Goal: Task Accomplishment & Management: Manage account settings

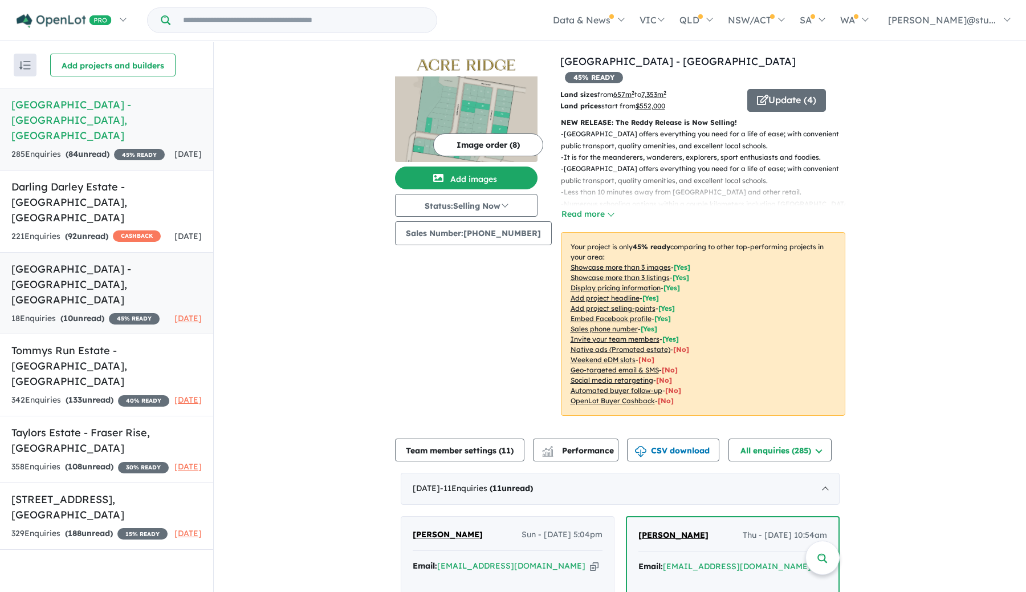
click at [103, 312] on div "18 Enquir ies ( 10 unread) 45 % READY" at bounding box center [85, 319] width 148 height 14
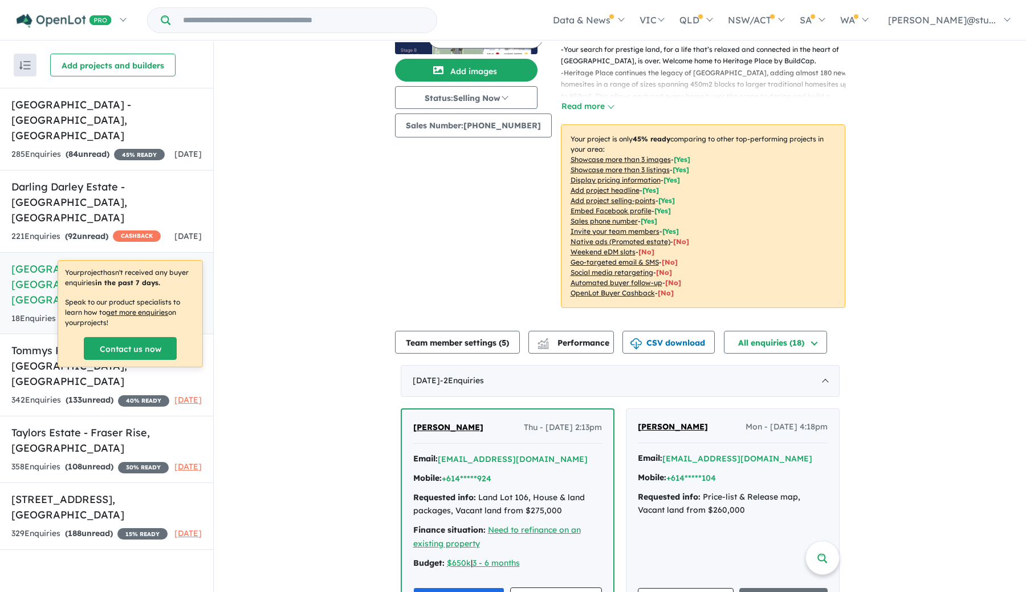
scroll to position [119, 0]
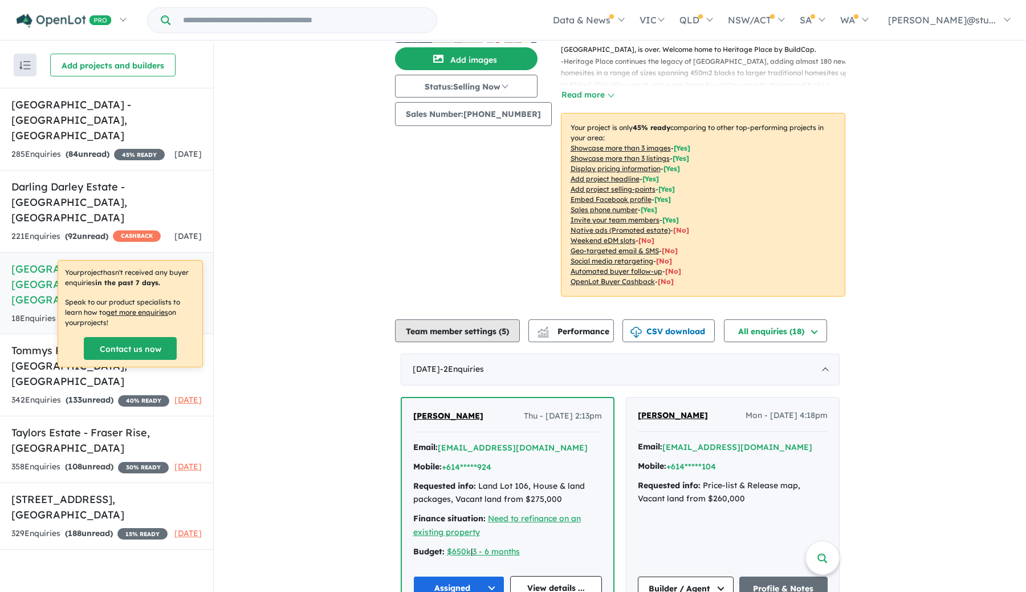
click at [460, 319] on button "Team member settings ( 5 )" at bounding box center [457, 330] width 125 height 23
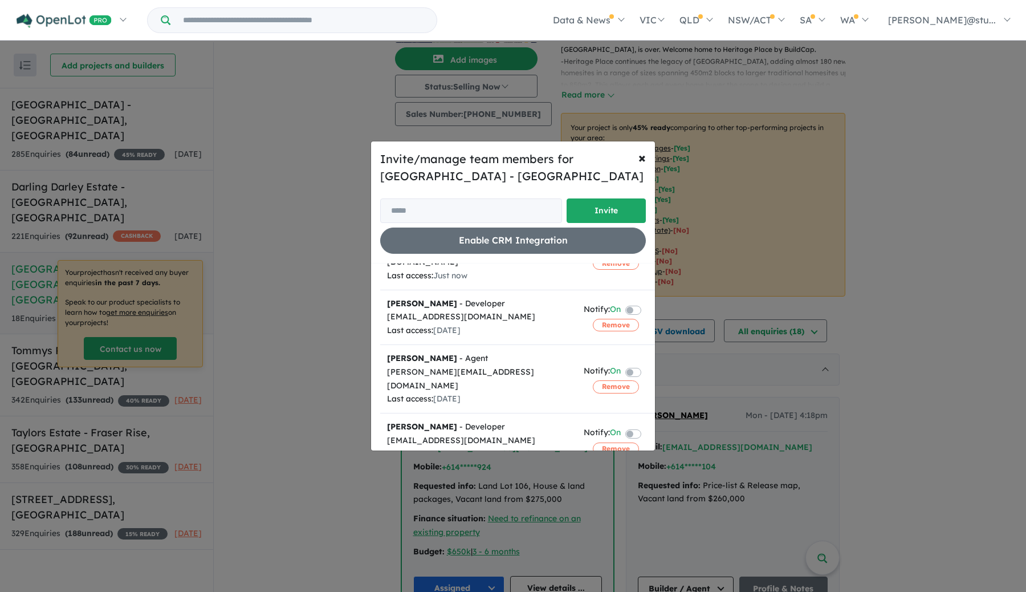
scroll to position [0, 0]
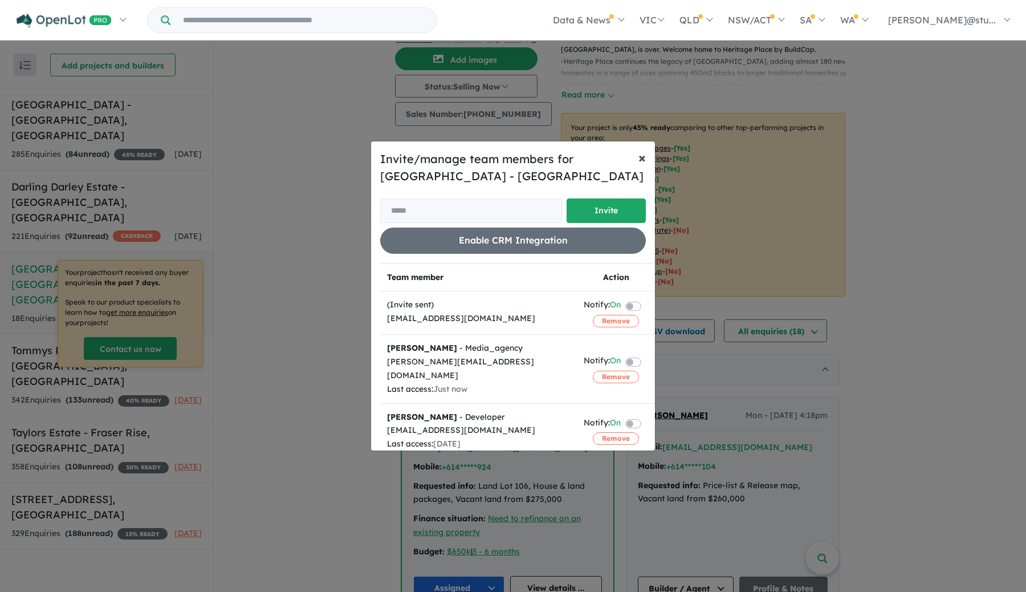
click at [646, 160] on button "× Close" at bounding box center [642, 157] width 26 height 32
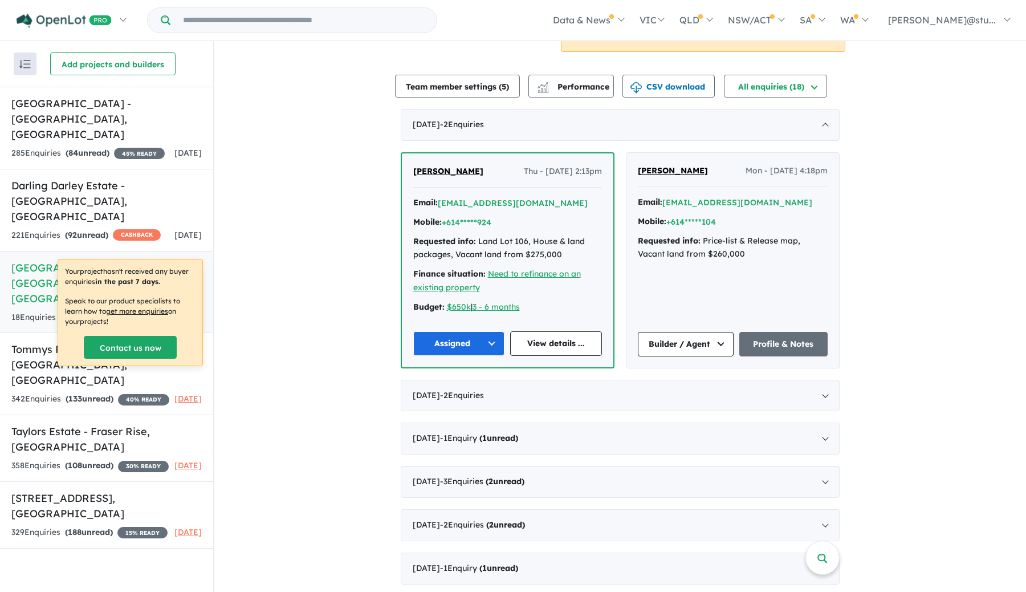
scroll to position [389, 0]
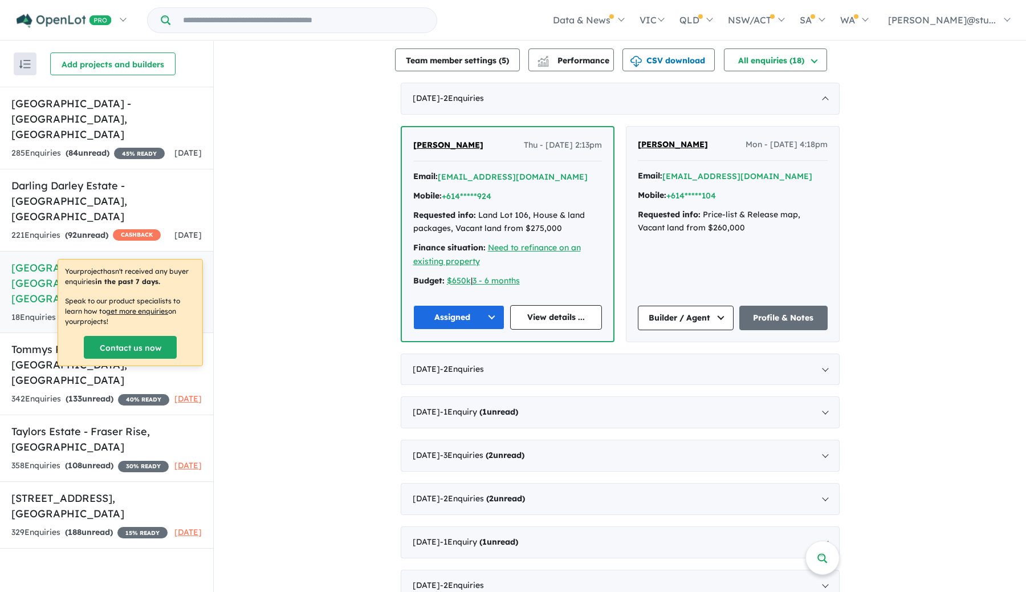
click at [487, 305] on button "Assigned" at bounding box center [459, 317] width 92 height 25
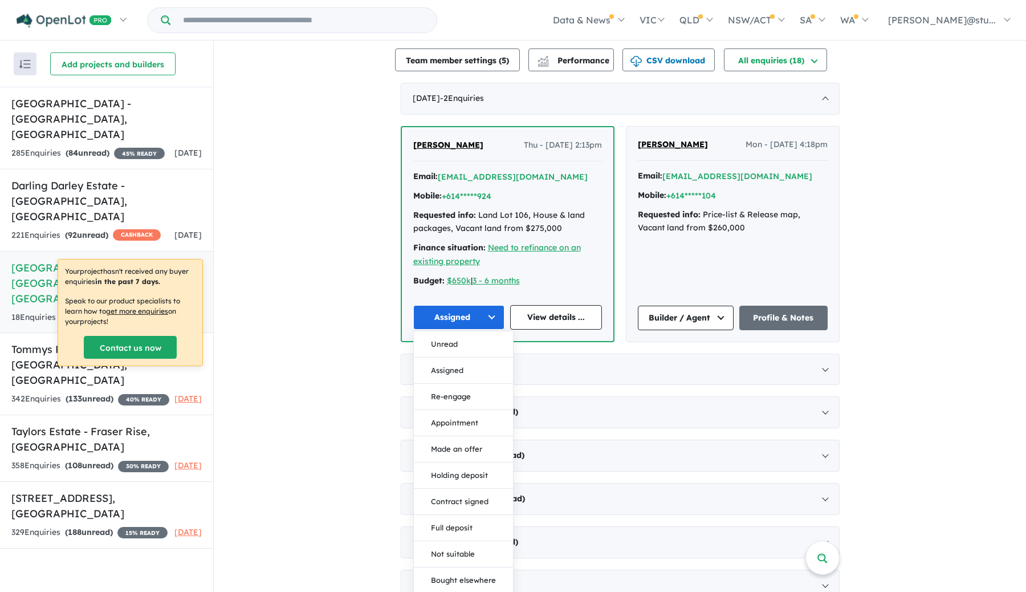
click at [374, 309] on div "View 6 projects in your account Heritage Place Estate - [GEOGRAPHIC_DATA] 45 % …" at bounding box center [620, 218] width 812 height 1133
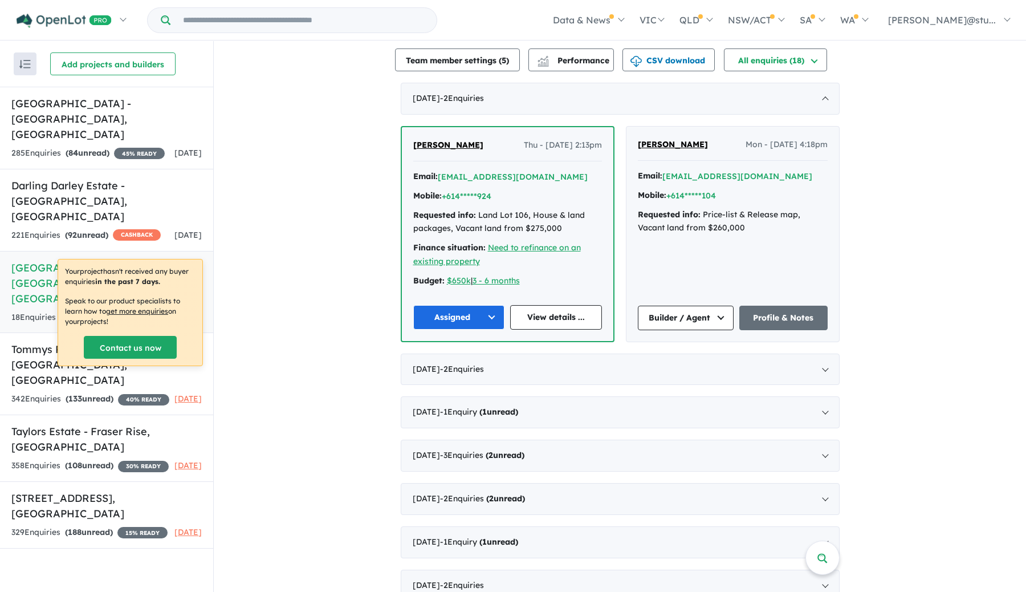
click at [688, 306] on button "Builder / Agent" at bounding box center [686, 318] width 96 height 25
click at [849, 258] on div "View 6 projects in your account Heritage Place Estate - [GEOGRAPHIC_DATA] 45 % …" at bounding box center [620, 218] width 812 height 1133
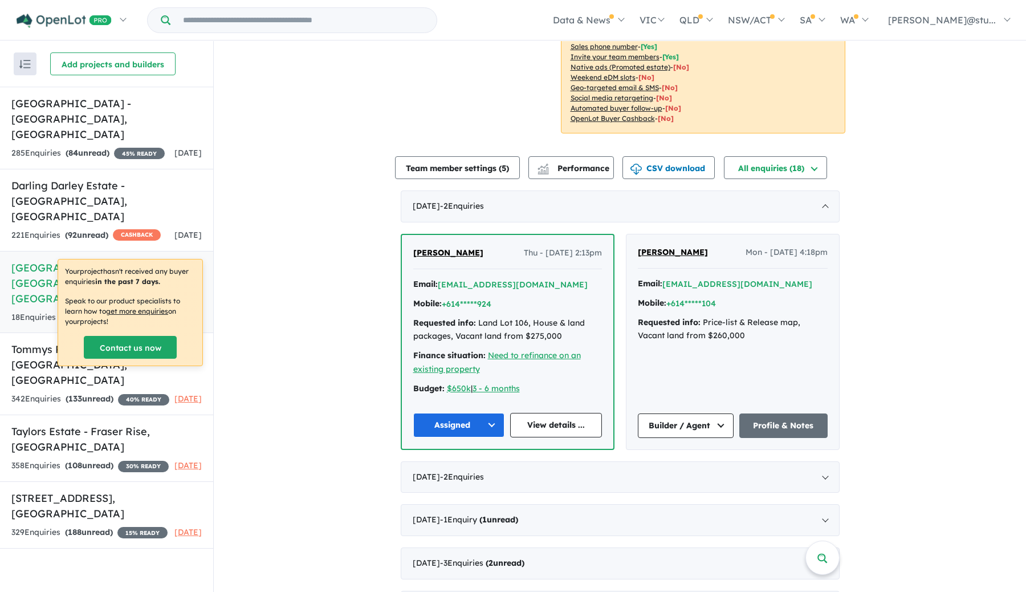
scroll to position [295, 0]
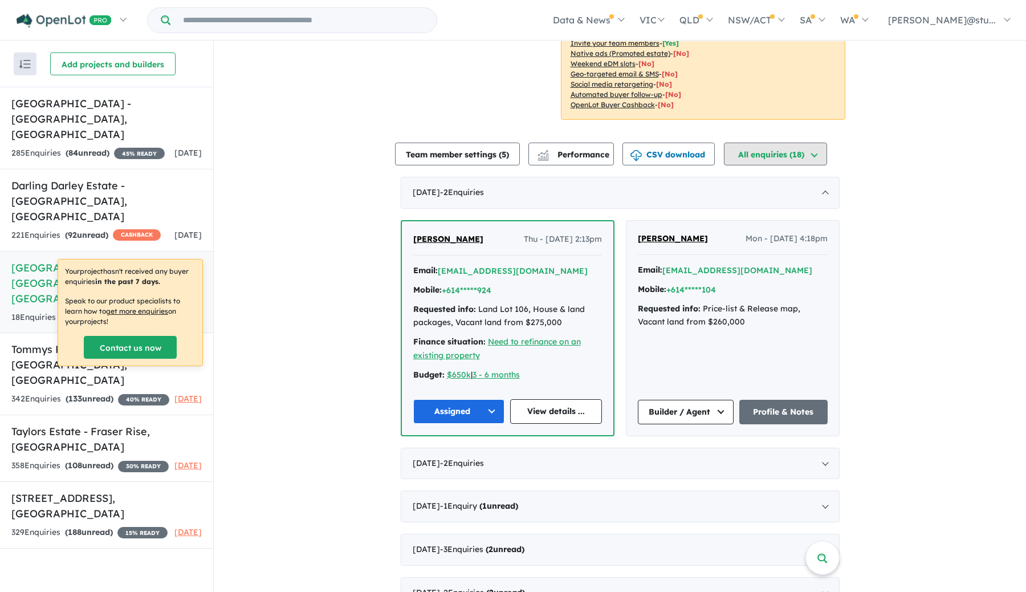
click at [750, 147] on button "All enquiries ( 18 )" at bounding box center [775, 154] width 103 height 23
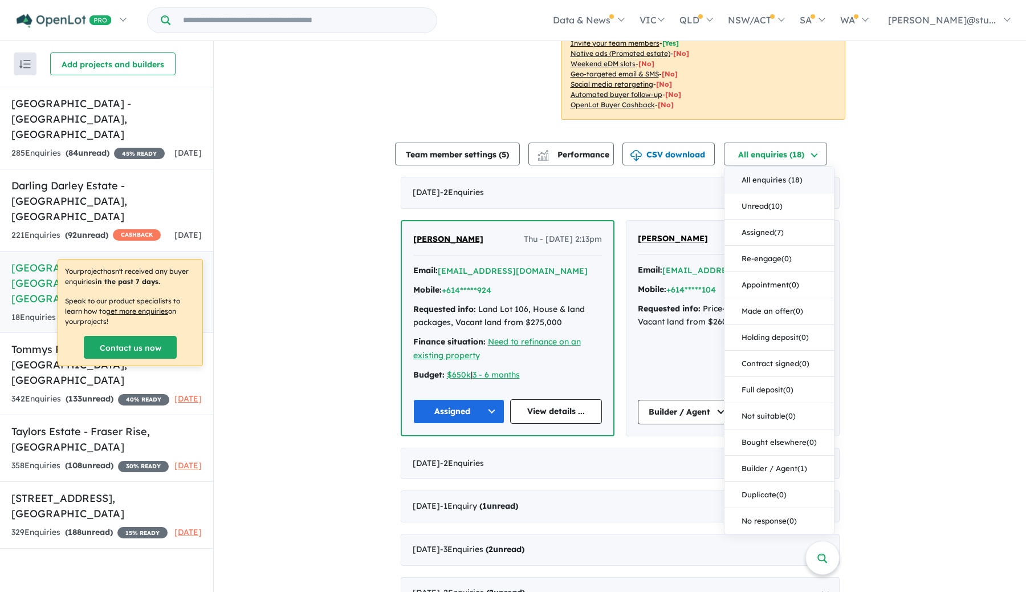
click at [773, 167] on button "All enquiries ( 18 )" at bounding box center [779, 180] width 109 height 26
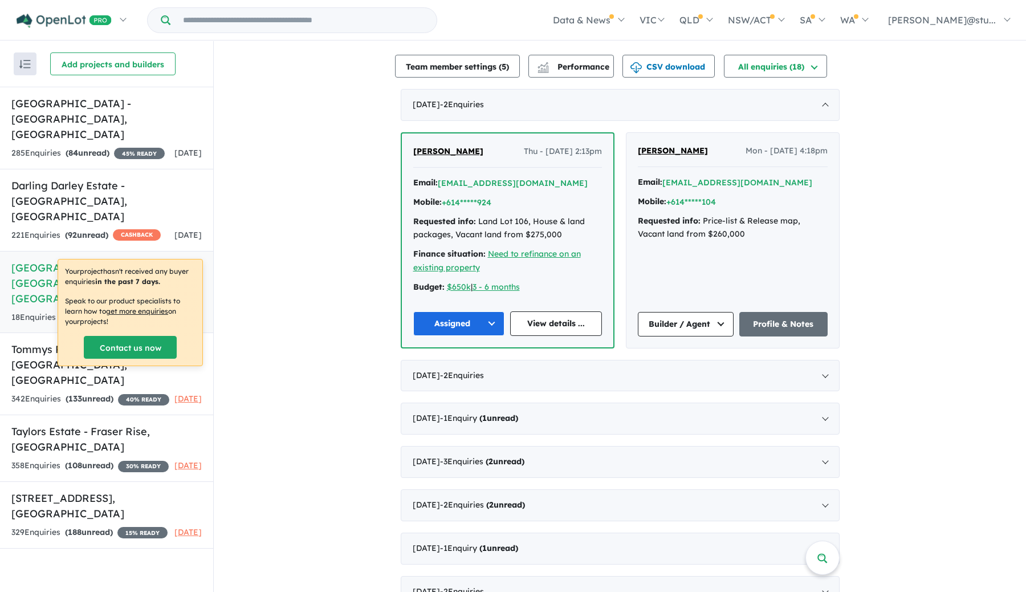
scroll to position [371, 0]
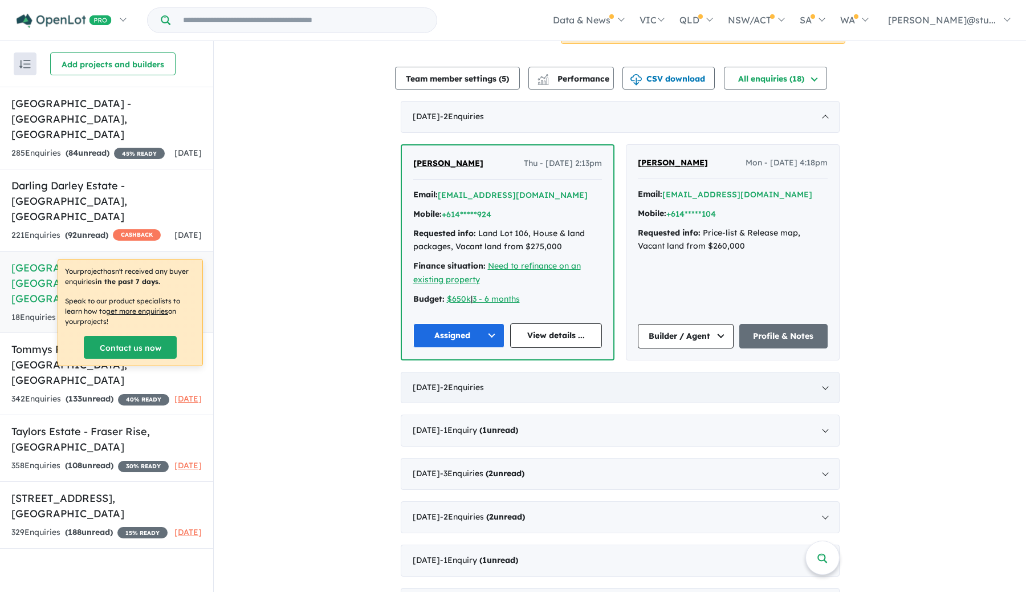
click at [743, 372] on div "[DATE] - 2 Enquir ies ( 0 unread)" at bounding box center [620, 388] width 439 height 32
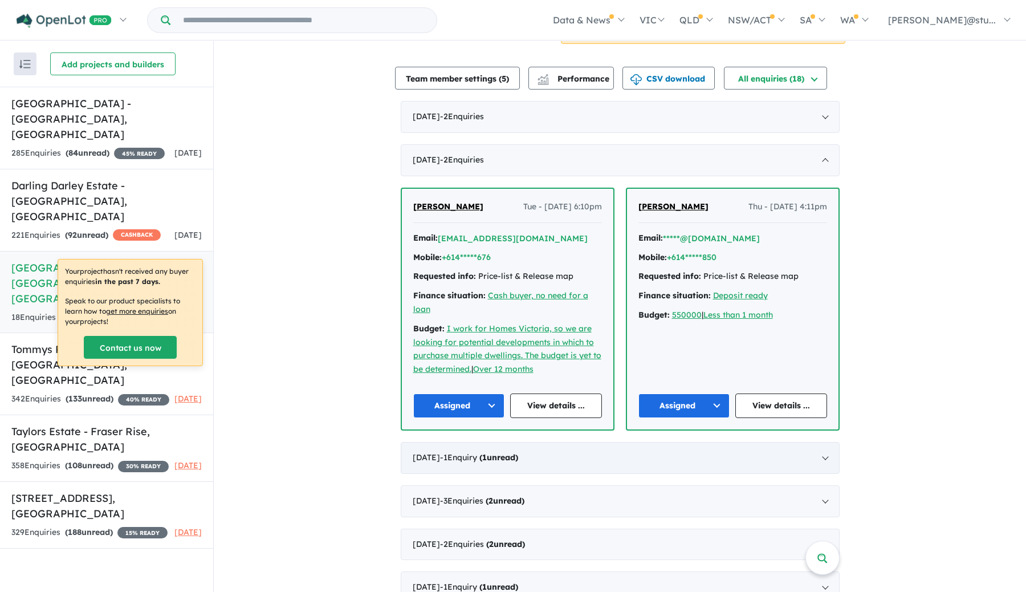
click at [482, 449] on div "[DATE] - 1 Enquir y ( 1 unread)" at bounding box center [620, 458] width 439 height 32
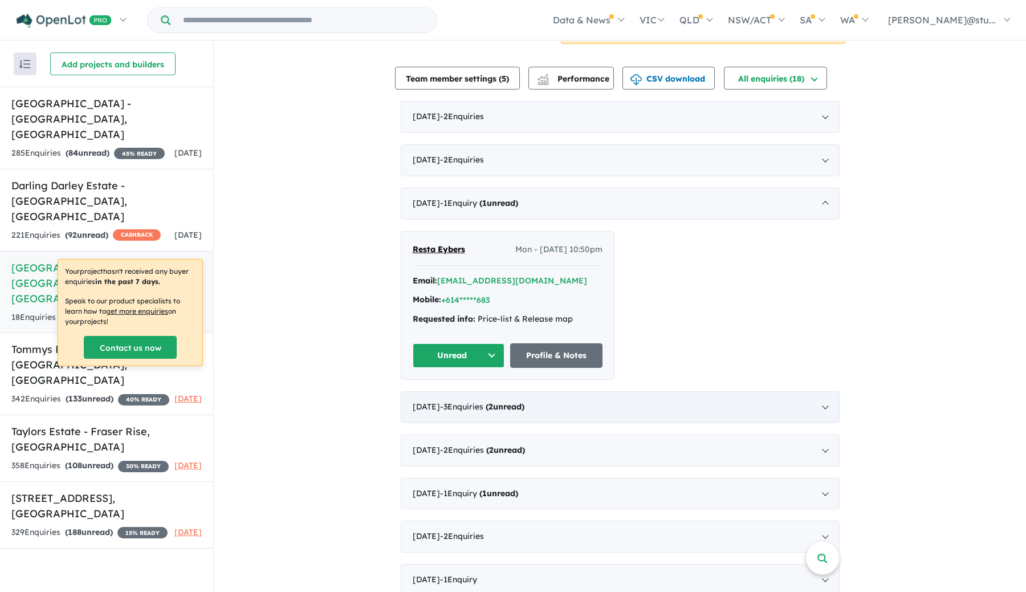
click at [501, 401] on strong "( 2 unread)" at bounding box center [505, 406] width 39 height 10
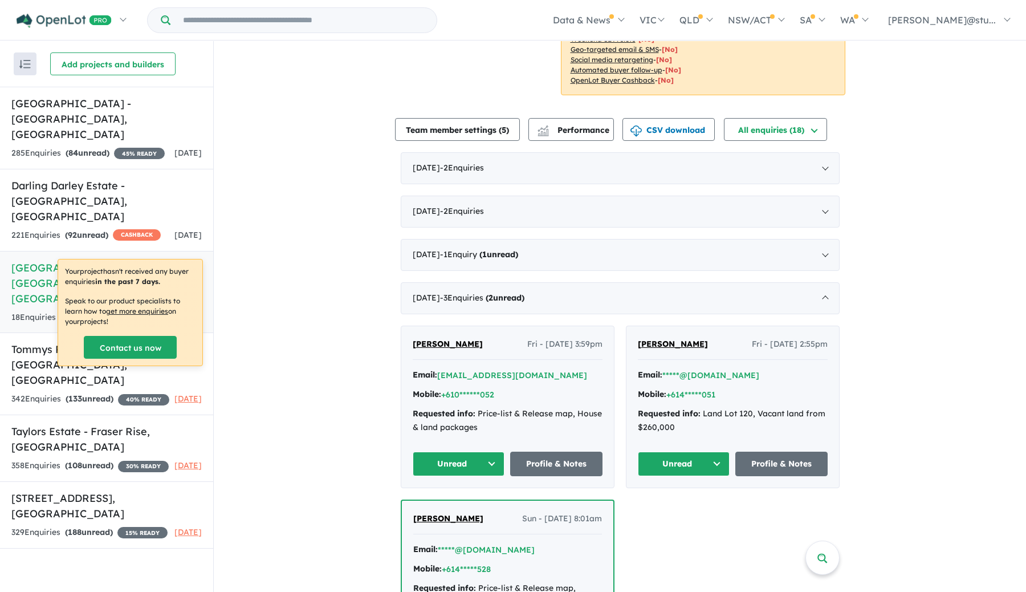
scroll to position [206, 0]
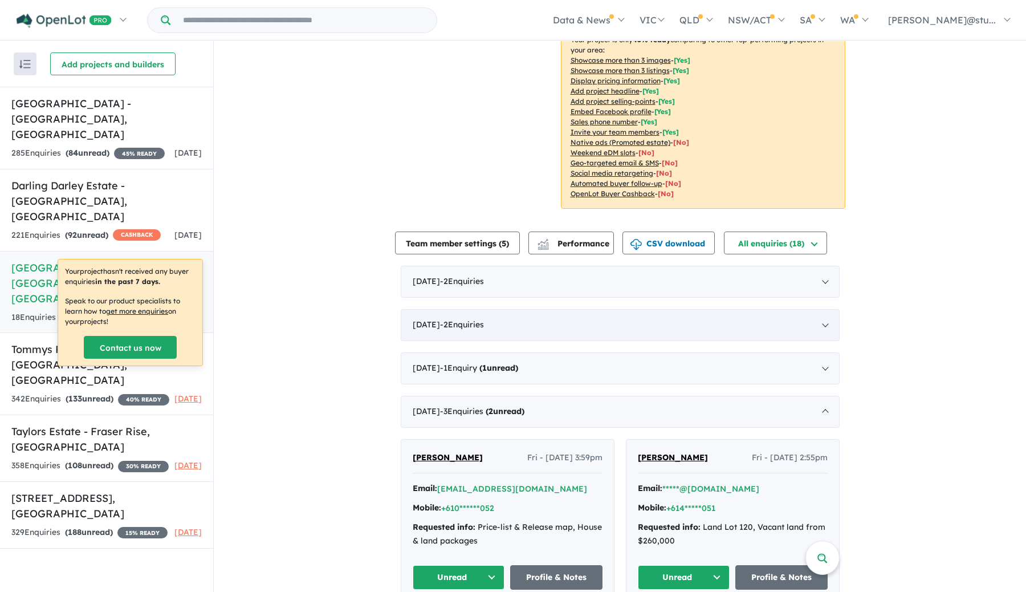
click at [550, 309] on div "[DATE] - 2 Enquir ies ( 0 unread)" at bounding box center [620, 325] width 439 height 32
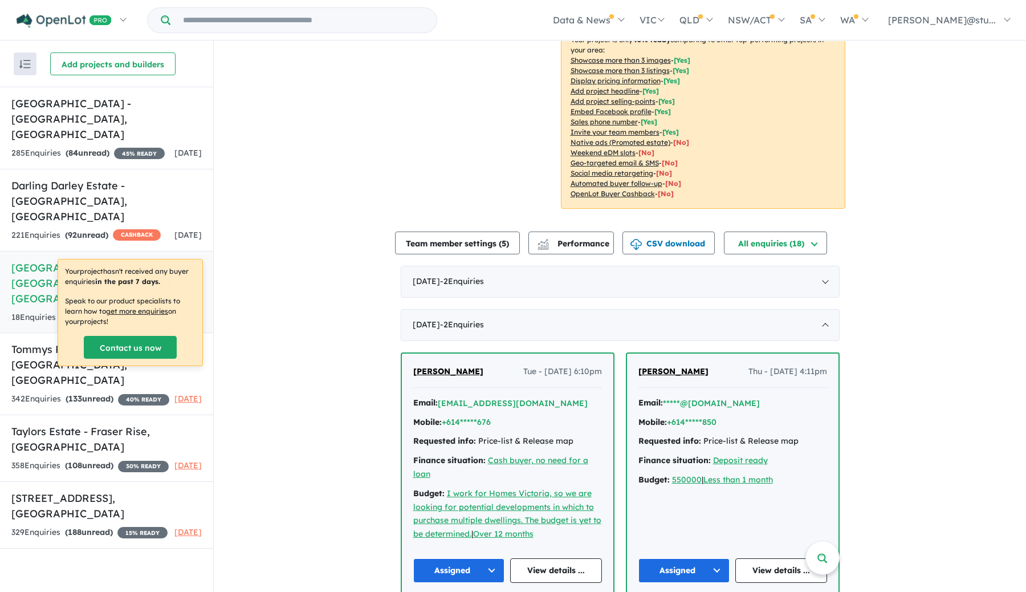
click at [475, 560] on button "Assigned" at bounding box center [459, 570] width 92 height 25
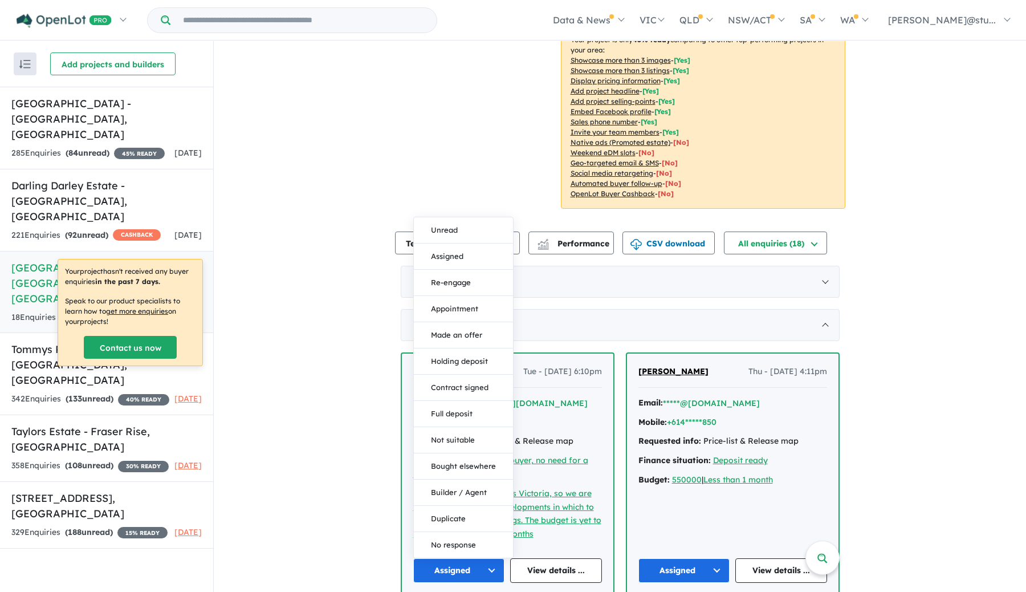
click at [353, 441] on div "View 6 projects in your account Heritage Place Estate - [GEOGRAPHIC_DATA] 45 % …" at bounding box center [620, 415] width 812 height 1160
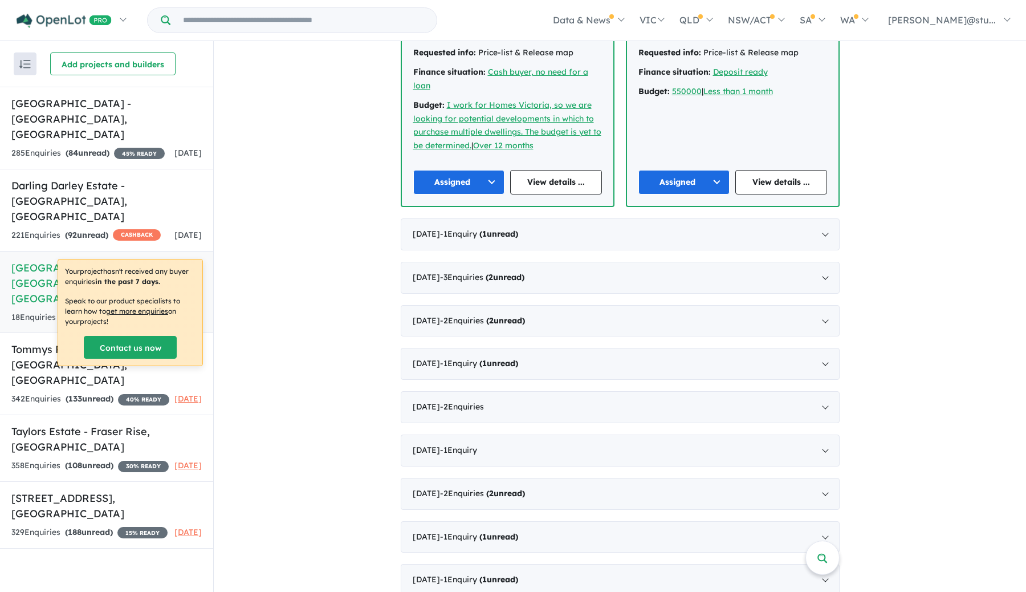
scroll to position [594, 0]
click at [629, 310] on div "[DATE] - 2 Enquir ies ( 2 unread)" at bounding box center [620, 321] width 439 height 32
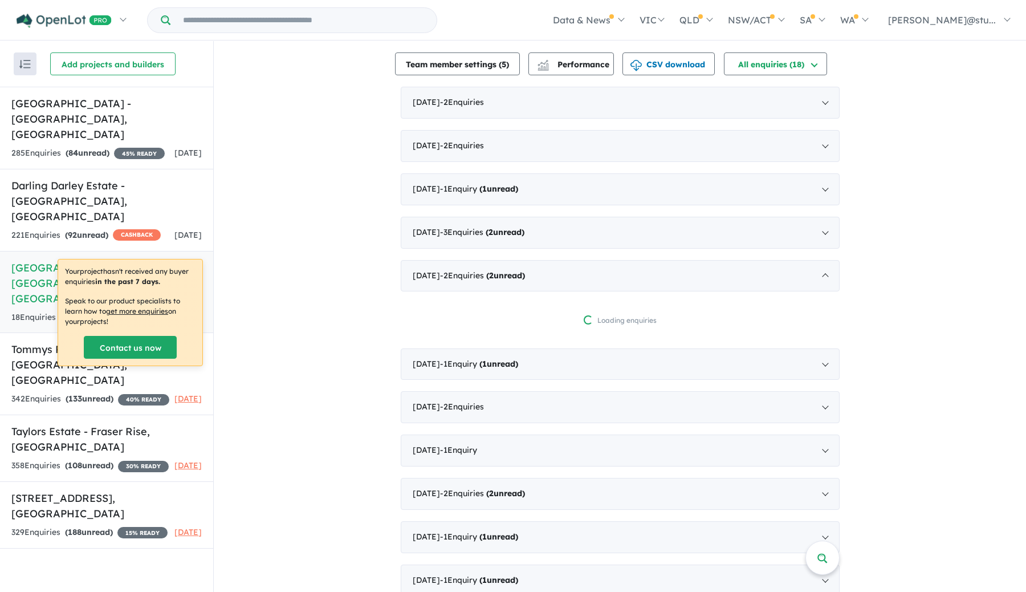
scroll to position [483, 0]
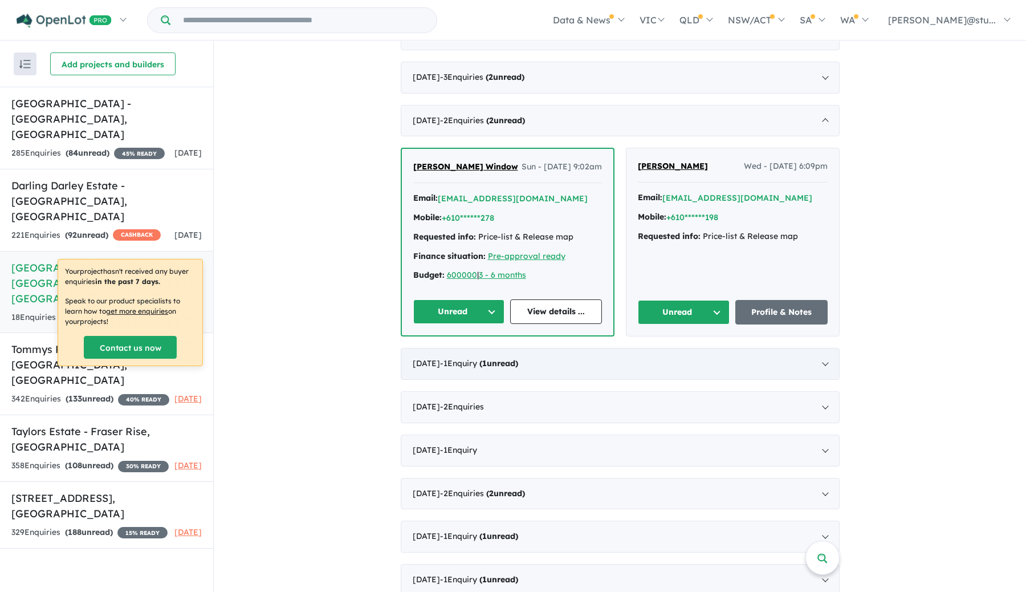
click at [579, 357] on div "[DATE] - 1 Enquir y ( 1 unread)" at bounding box center [620, 364] width 439 height 32
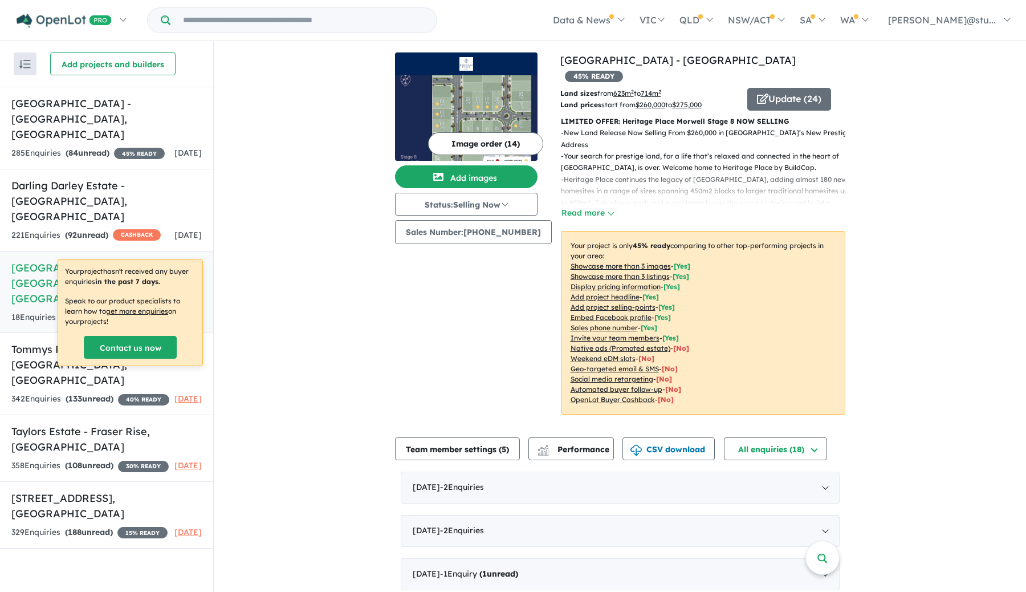
scroll to position [0, 0]
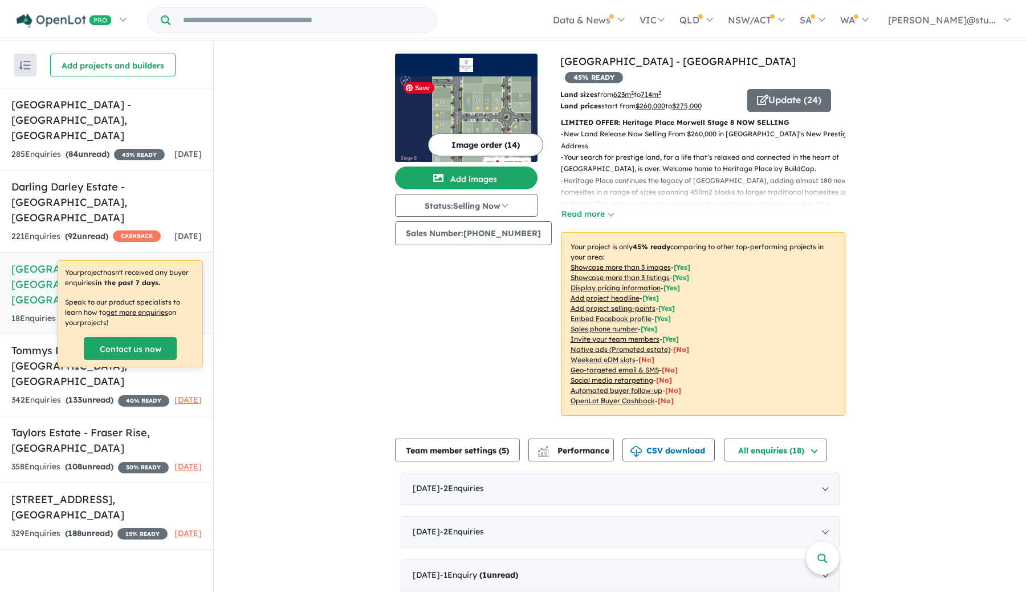
click at [455, 142] on button "Image order ( 14 )" at bounding box center [485, 144] width 115 height 23
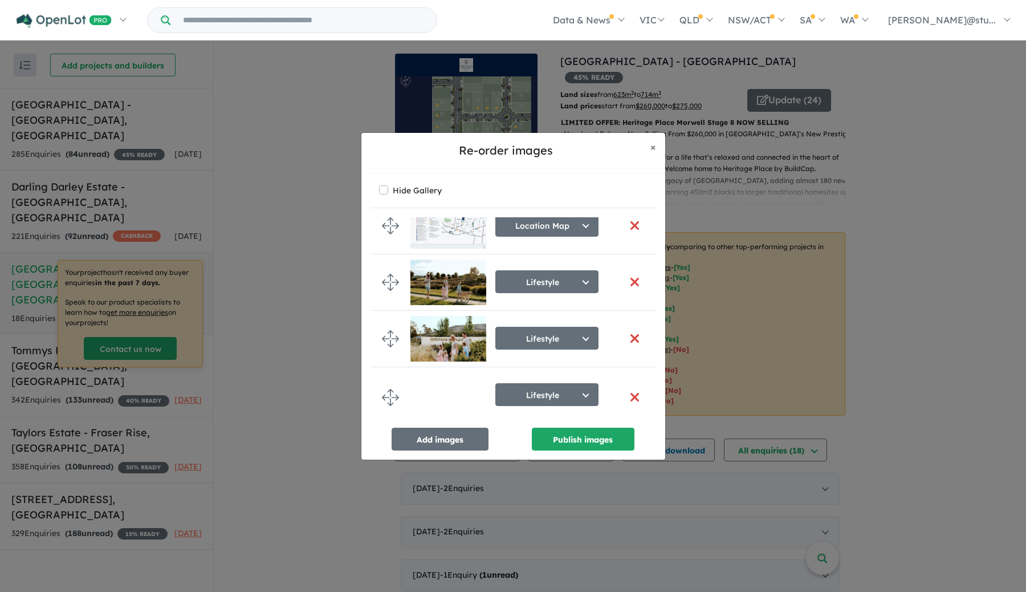
scroll to position [588, 0]
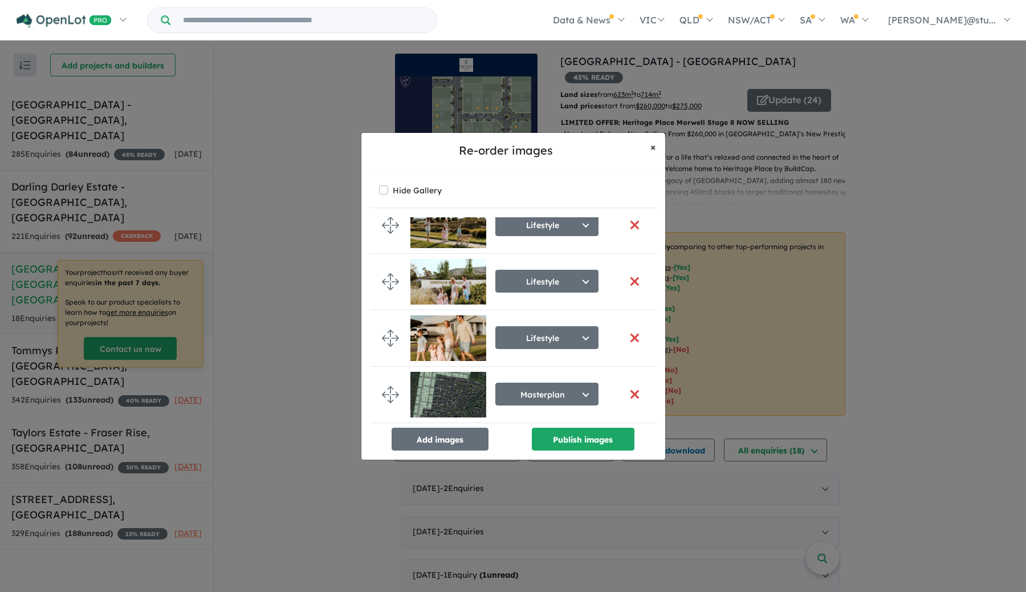
click at [654, 149] on span "×" at bounding box center [653, 146] width 6 height 13
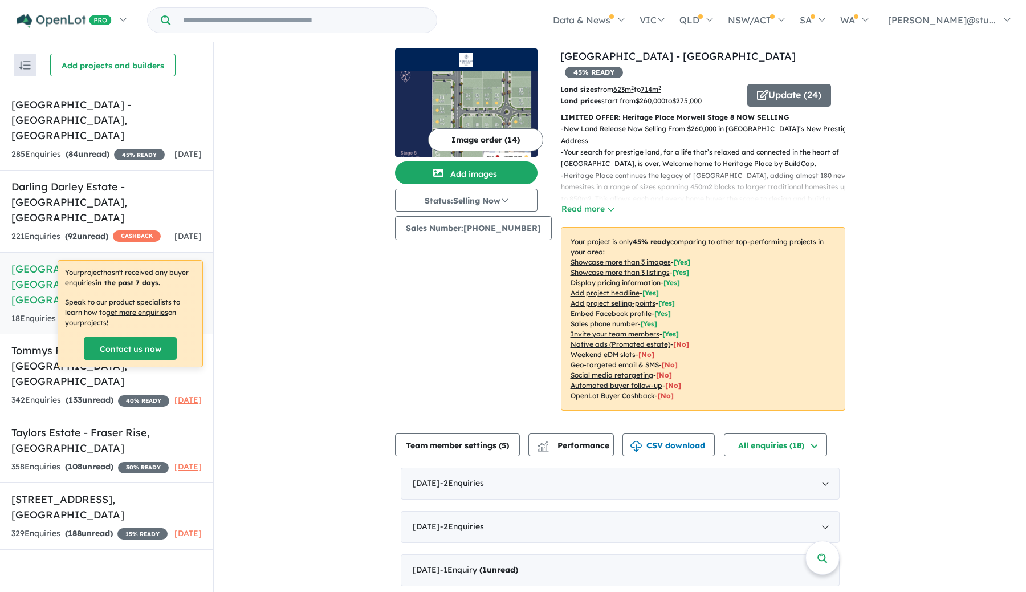
scroll to position [0, 0]
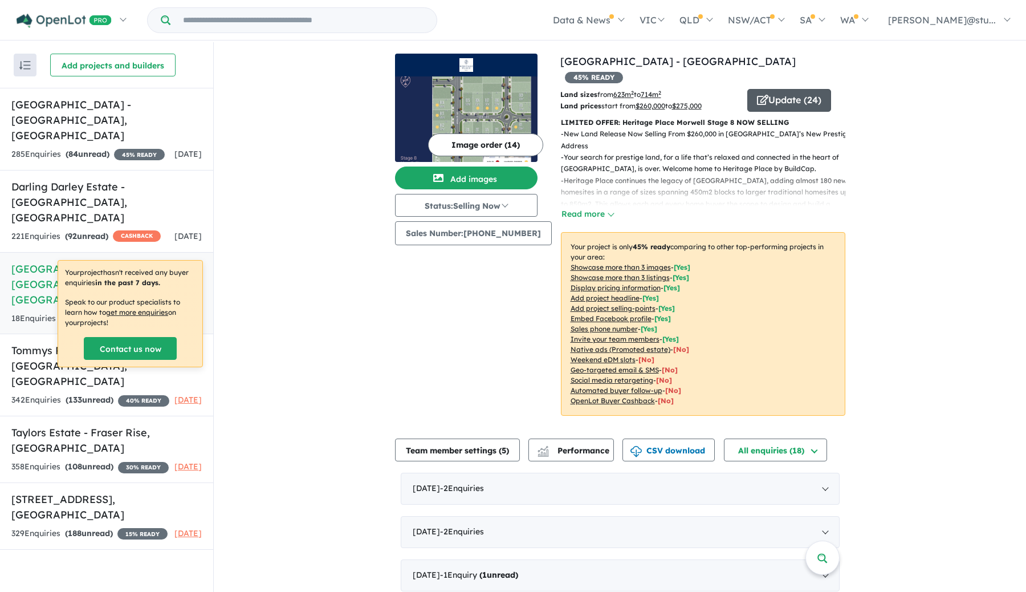
click at [797, 89] on button "Update ( 24 )" at bounding box center [789, 100] width 84 height 23
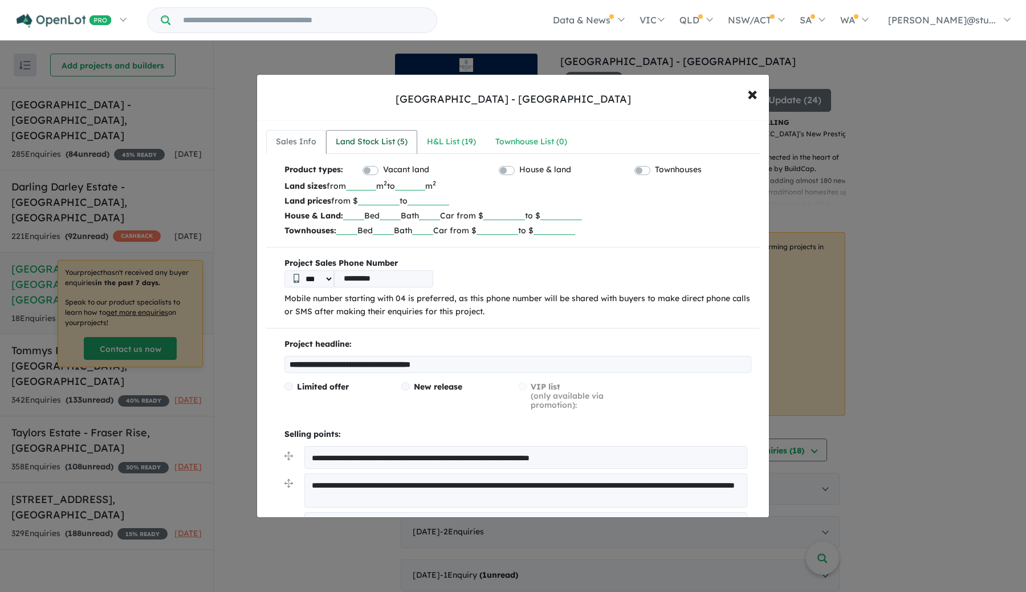
click at [371, 143] on div "Land Stock List ( 5 )" at bounding box center [372, 142] width 72 height 14
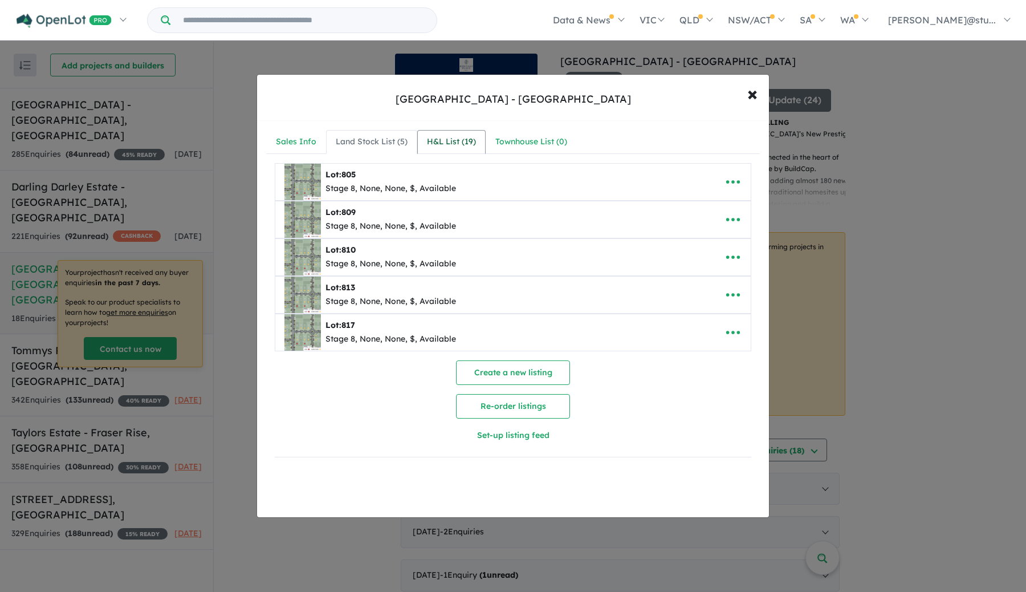
click at [449, 145] on div "H&L List ( 19 )" at bounding box center [451, 142] width 49 height 14
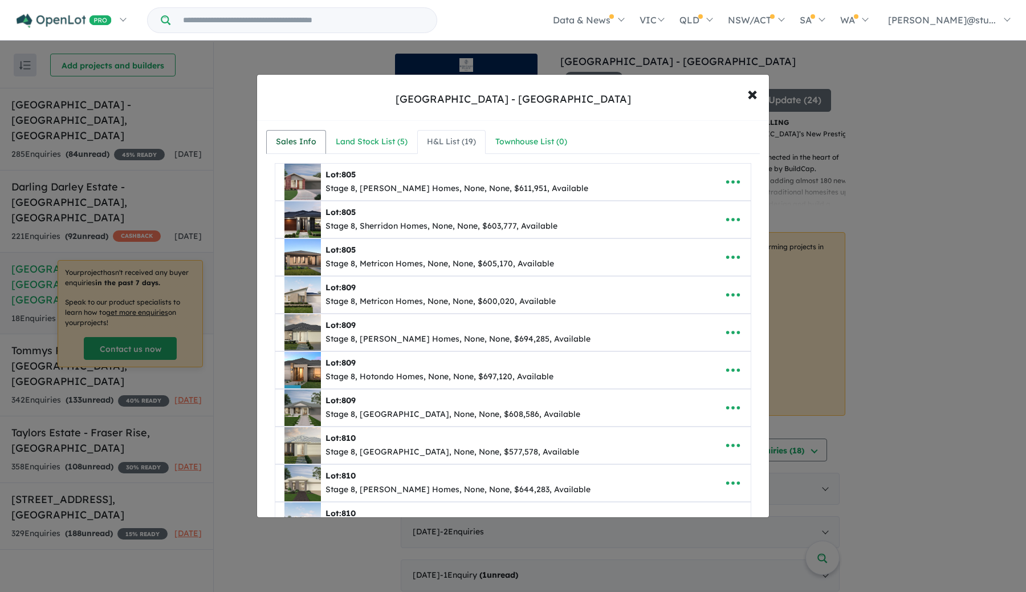
click at [318, 141] on link "Sales Info" at bounding box center [296, 142] width 60 height 24
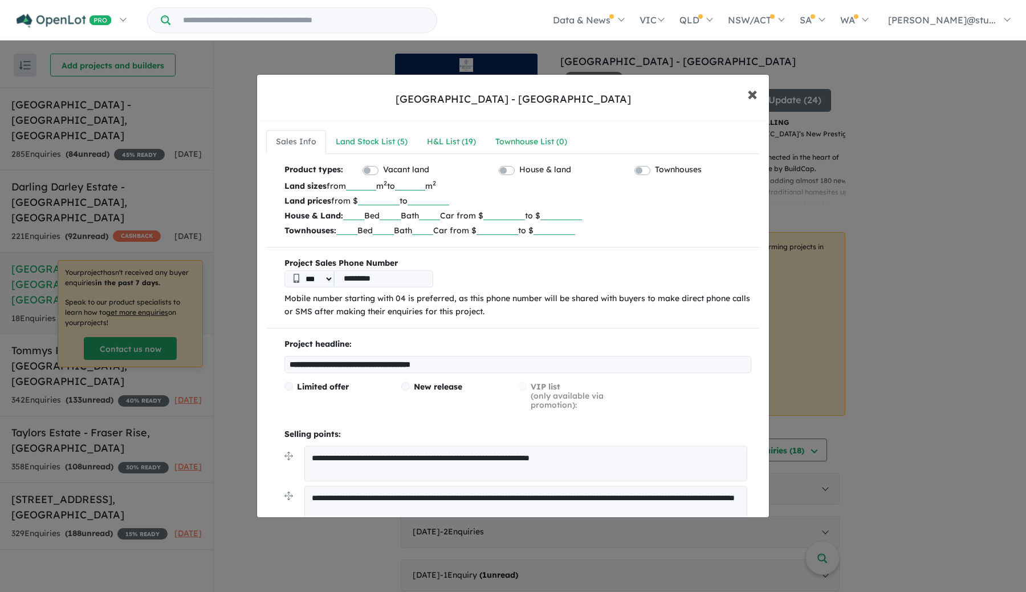
click at [754, 101] on span "×" at bounding box center [752, 93] width 10 height 25
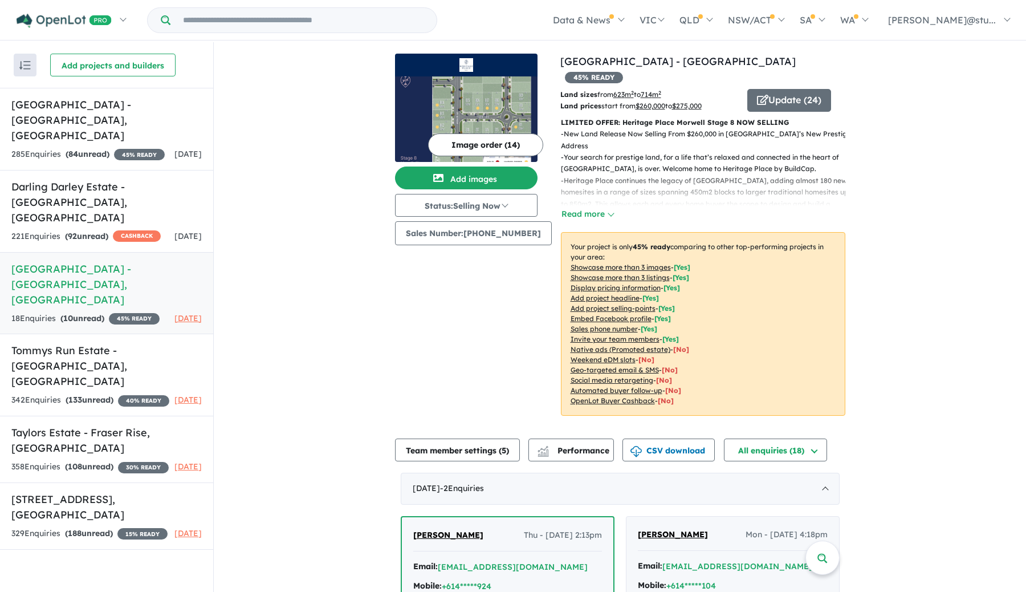
click at [584, 208] on button "Read more" at bounding box center [588, 214] width 54 height 13
